Goal: Information Seeking & Learning: Learn about a topic

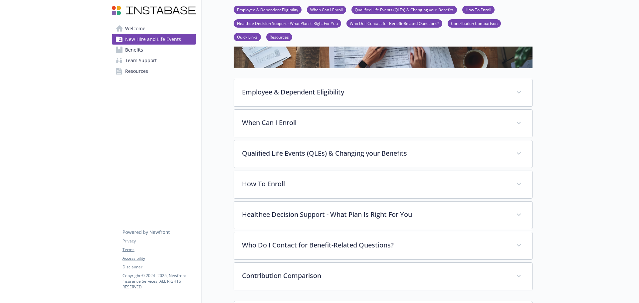
click at [126, 63] on span "Team Support" at bounding box center [141, 60] width 32 height 11
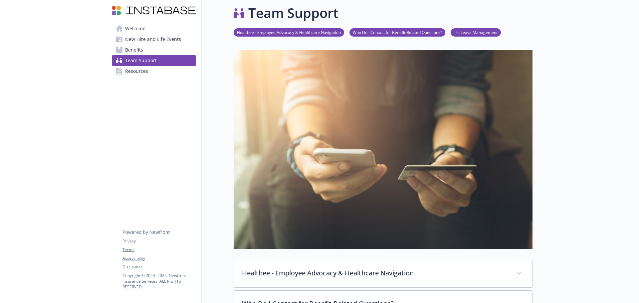
scroll to position [77, 0]
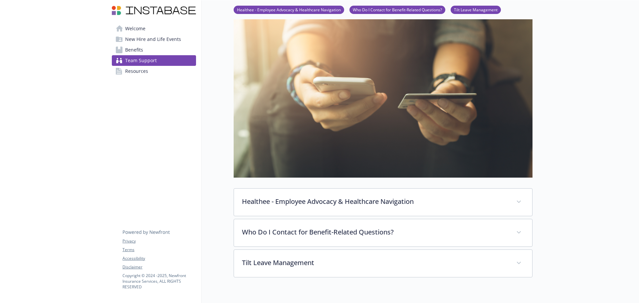
click at [130, 52] on span "Benefits" at bounding box center [134, 50] width 18 height 11
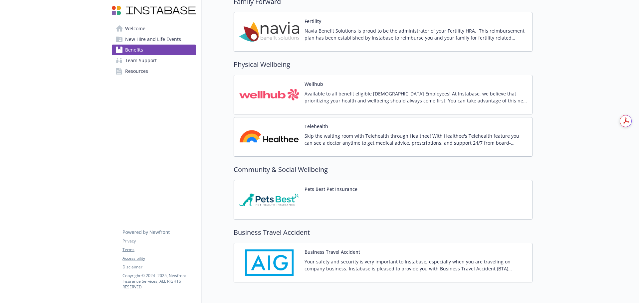
scroll to position [1337, 0]
